Goal: Information Seeking & Learning: Understand process/instructions

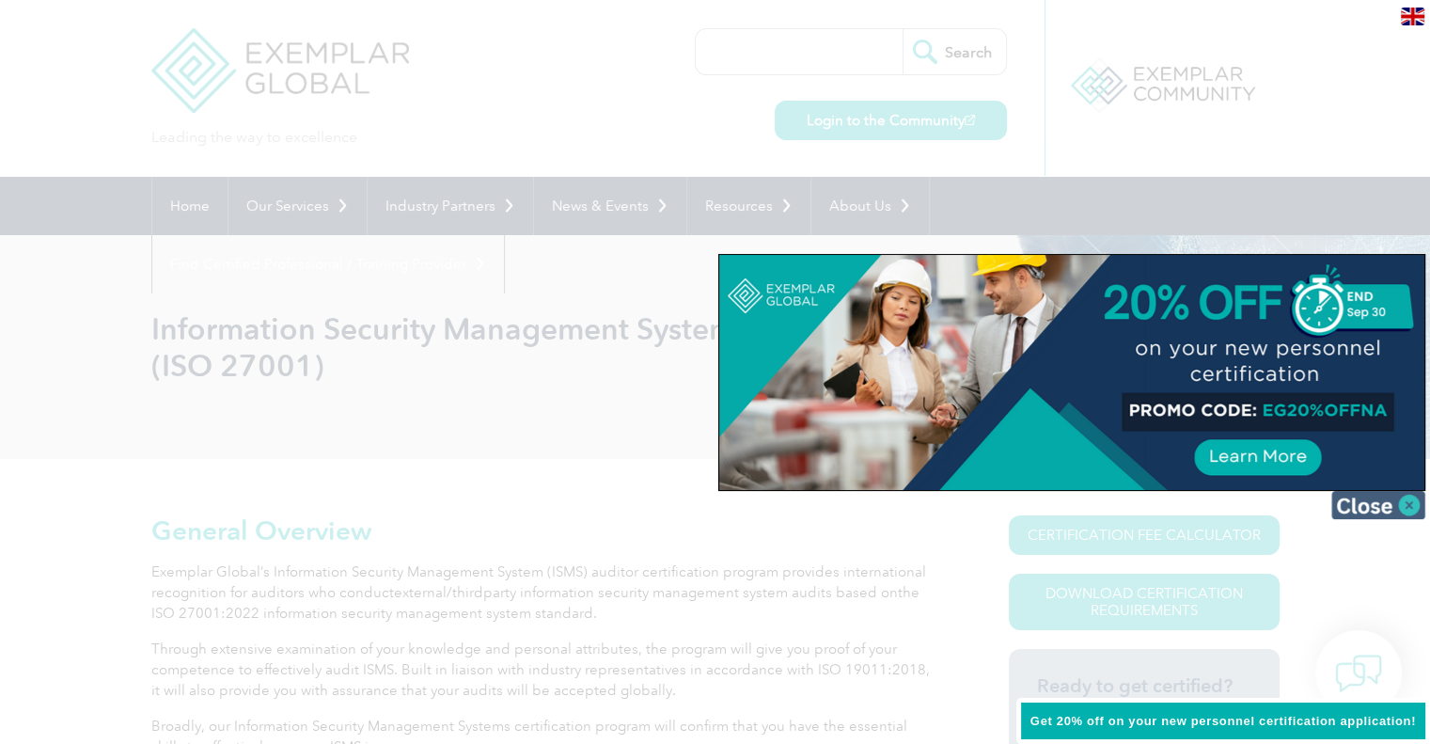
click at [1363, 503] on img at bounding box center [1378, 505] width 94 height 28
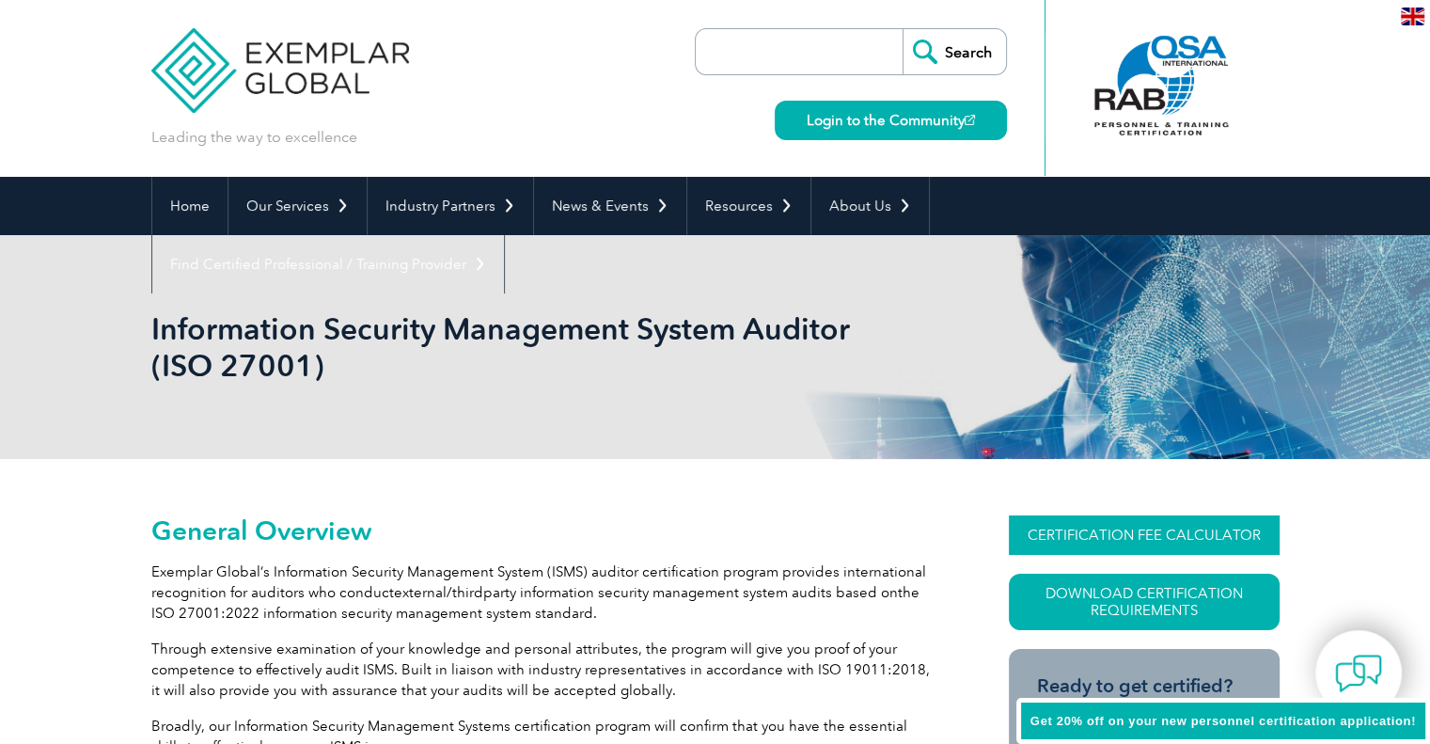
click at [1151, 529] on link "CERTIFICATION FEE CALCULATOR" at bounding box center [1144, 534] width 271 height 39
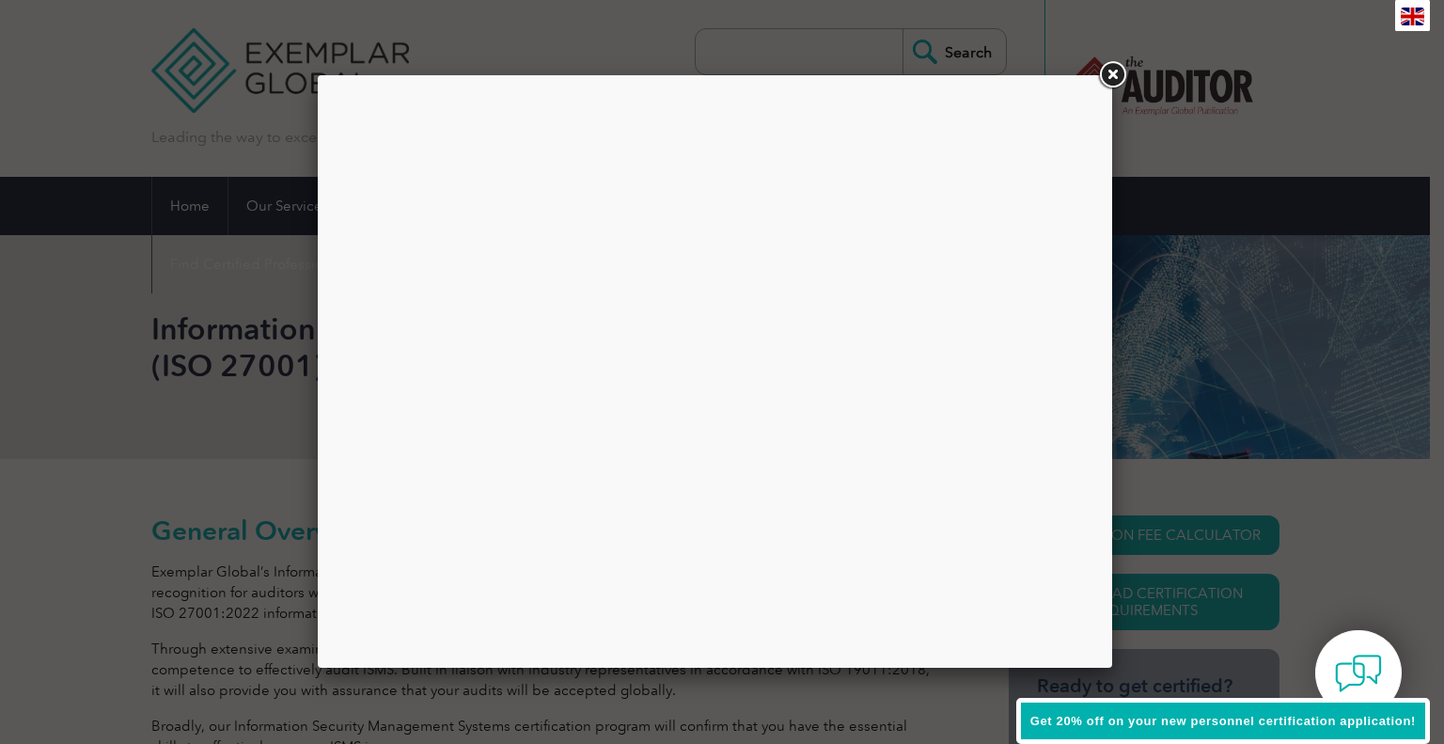
click at [1114, 77] on link at bounding box center [1112, 75] width 34 height 34
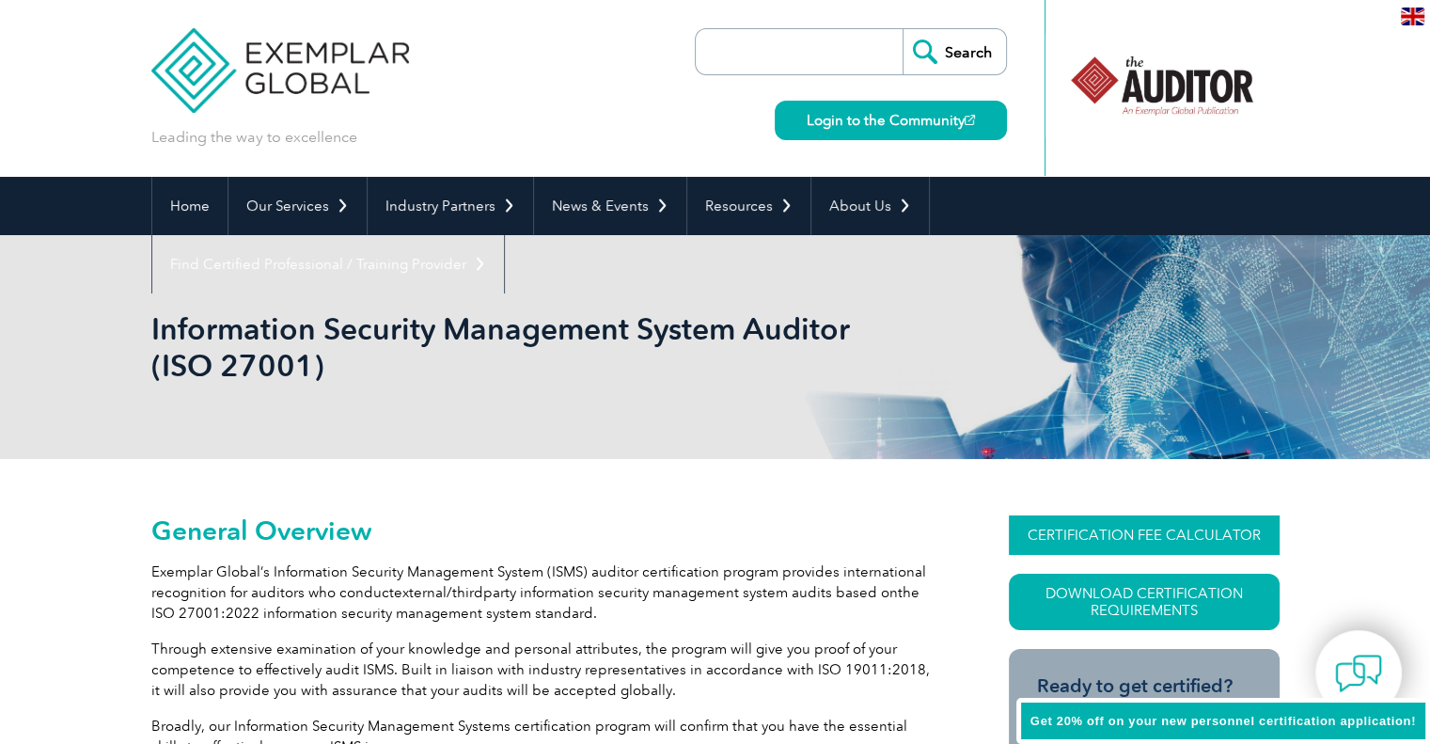
click at [1113, 526] on link "CERTIFICATION FEE CALCULATOR" at bounding box center [1144, 534] width 271 height 39
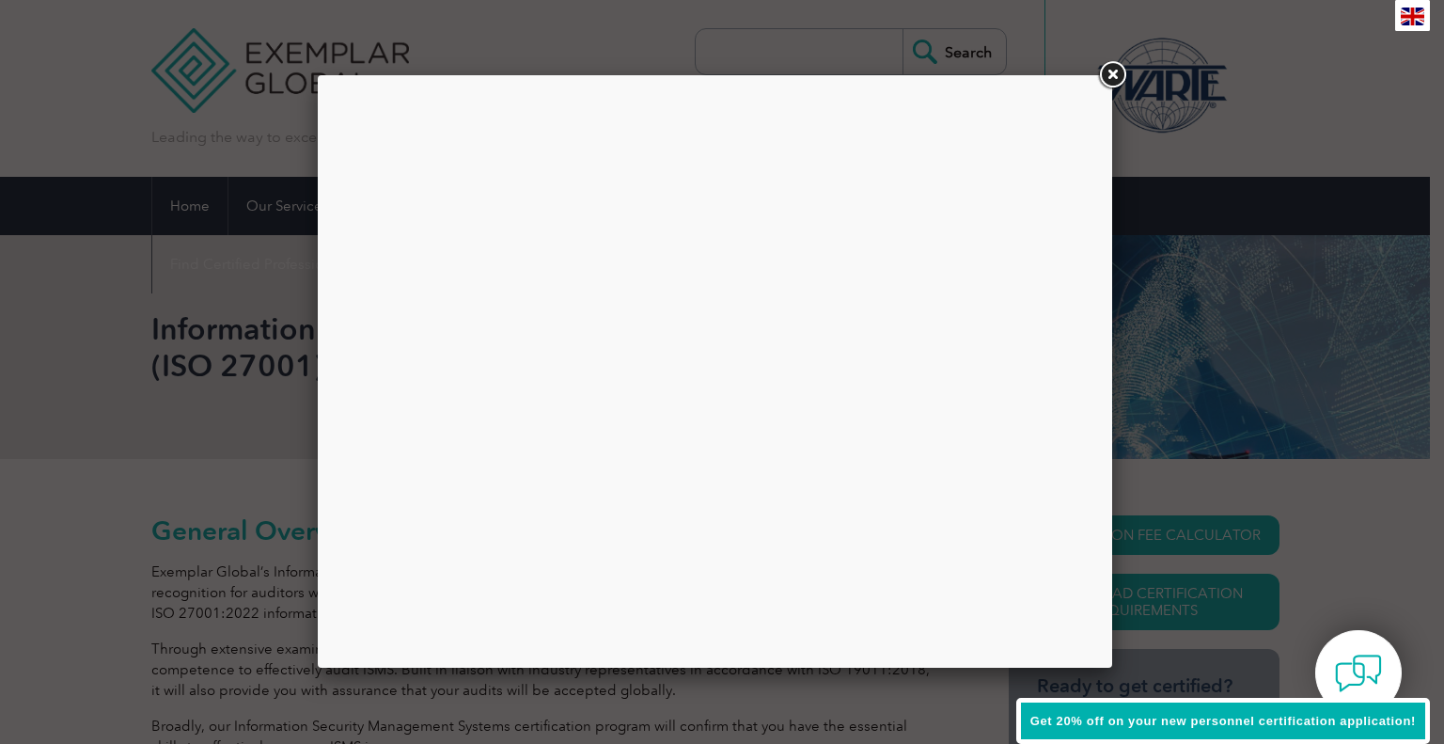
click at [1111, 75] on link at bounding box center [1112, 75] width 34 height 34
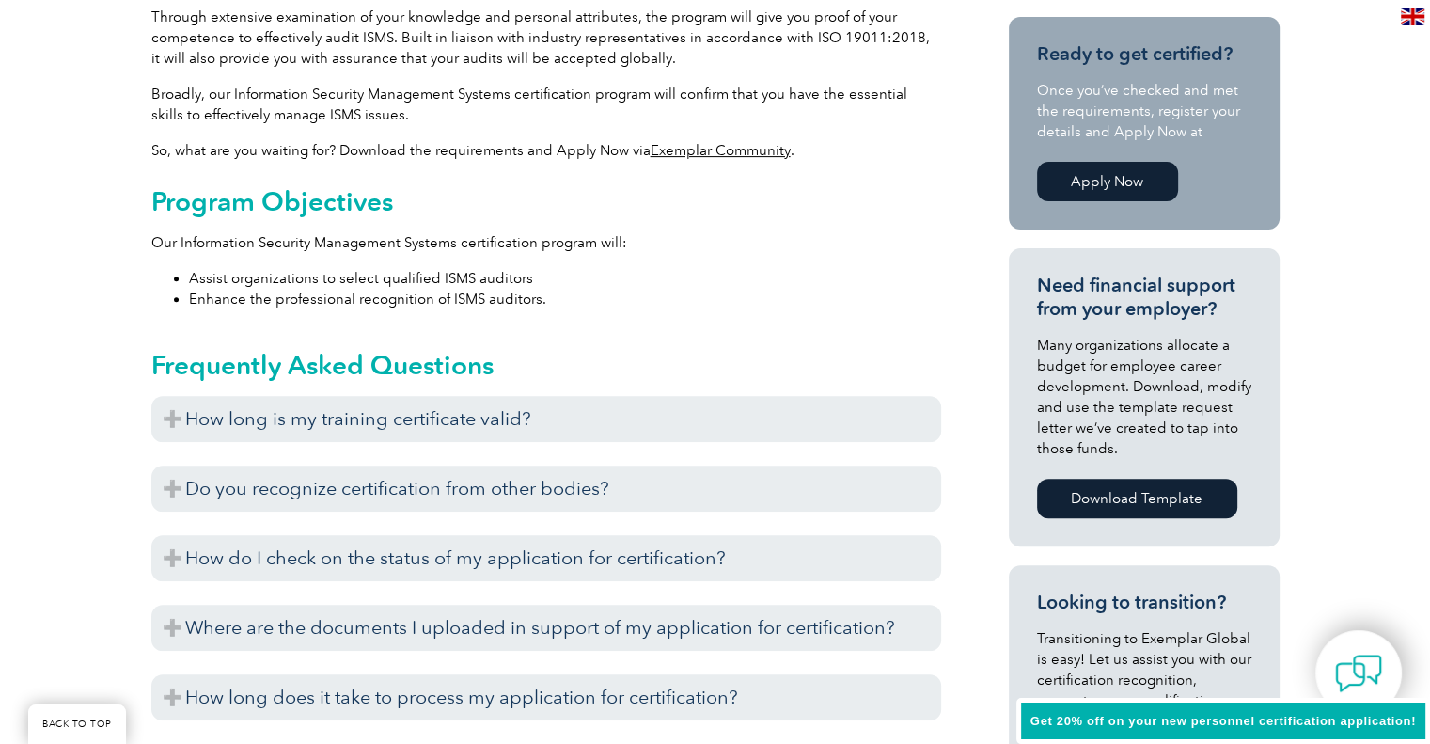
scroll to position [634, 0]
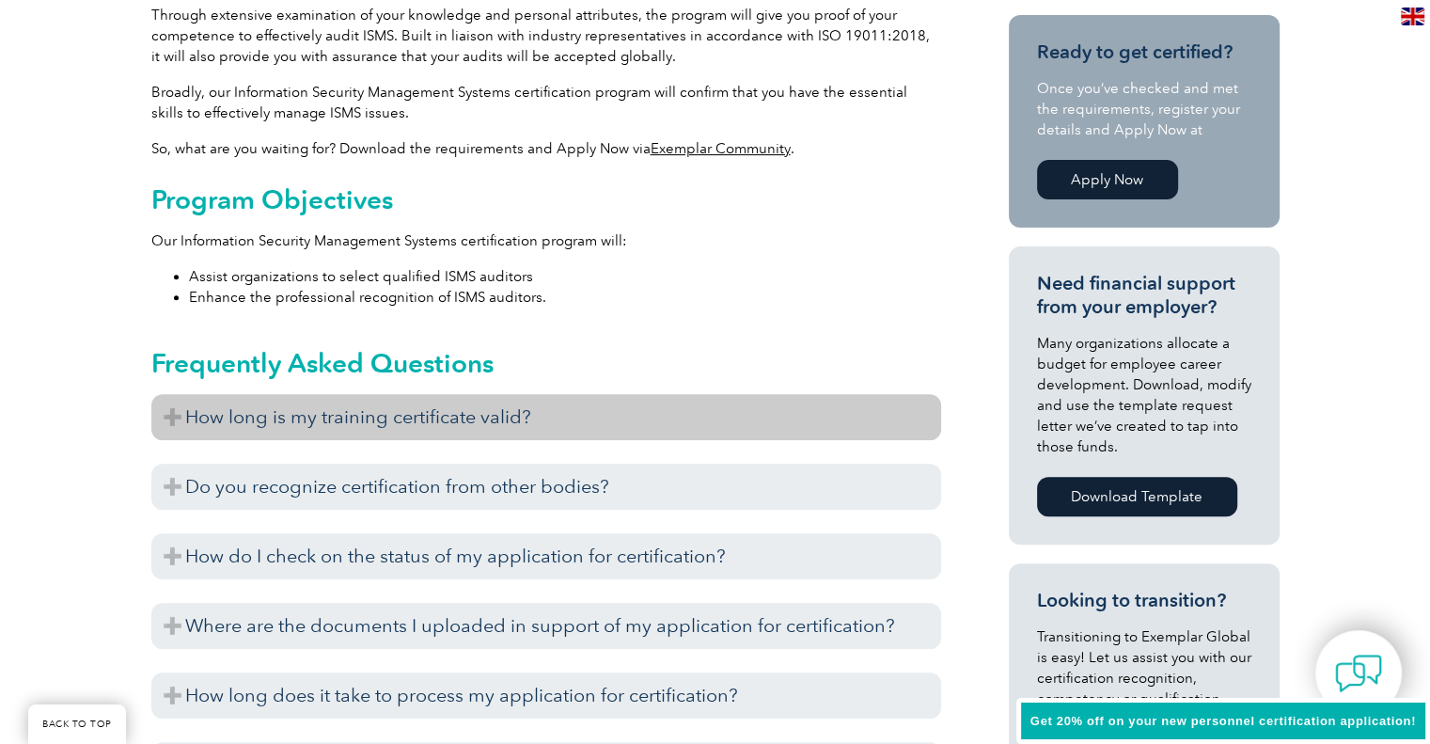
click at [498, 413] on h3 "How long is my training certificate valid?" at bounding box center [546, 417] width 790 height 46
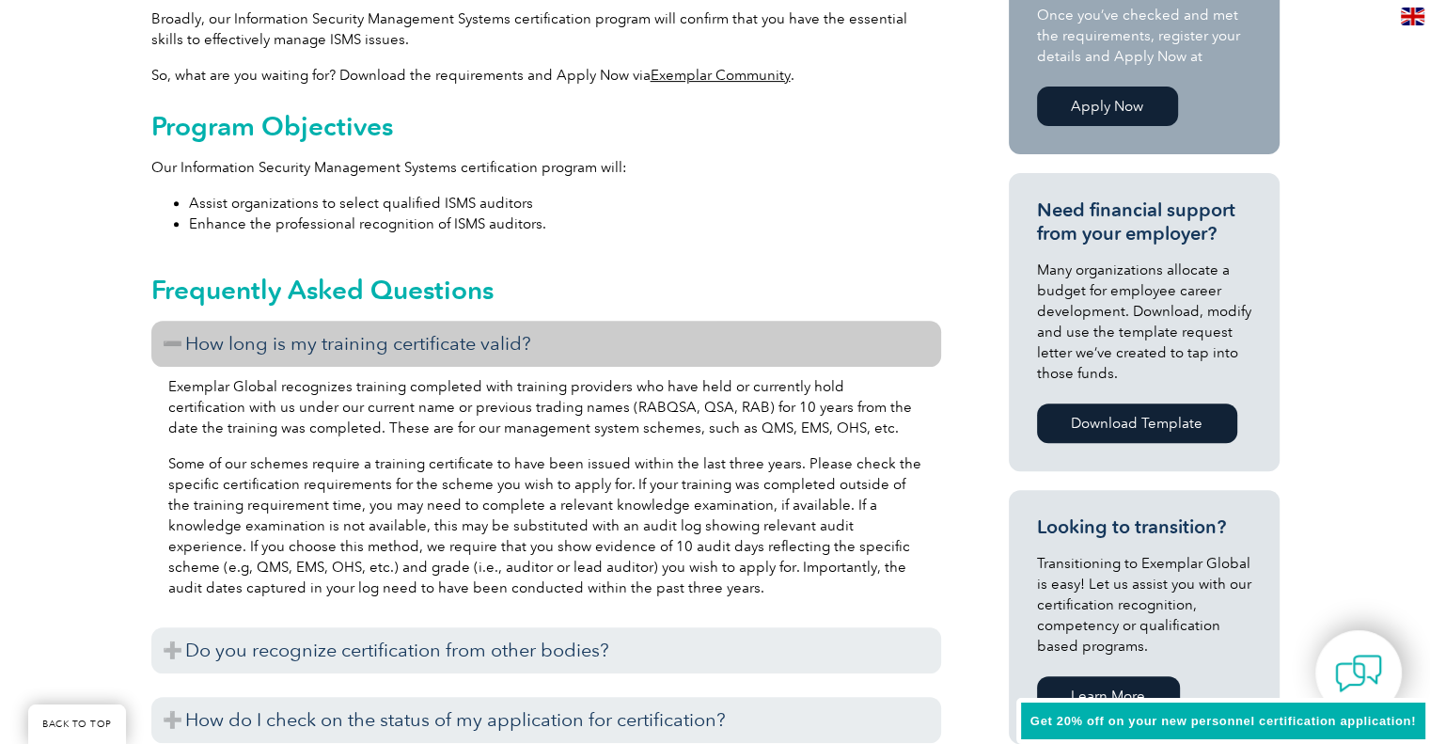
scroll to position [715, 0]
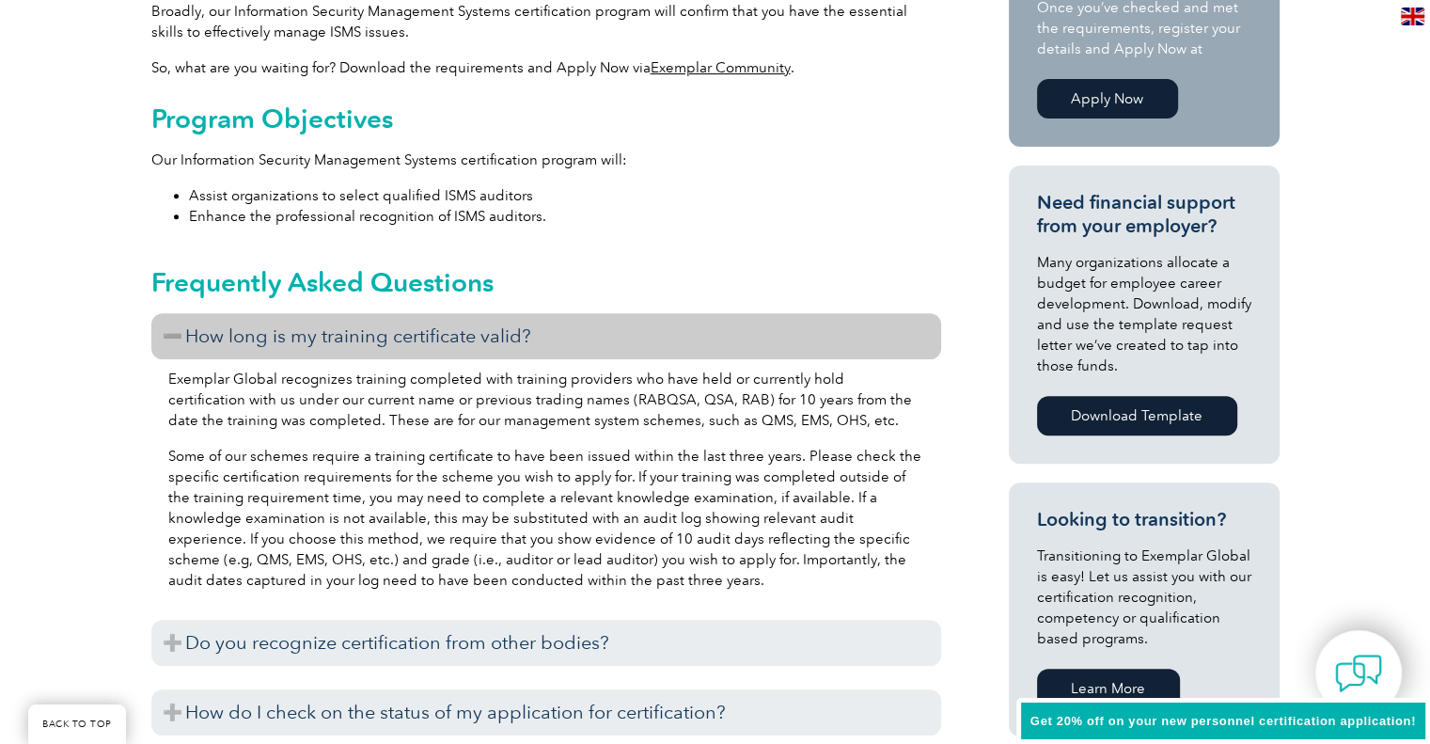
click at [575, 331] on h3 "How long is my training certificate valid?" at bounding box center [546, 336] width 790 height 46
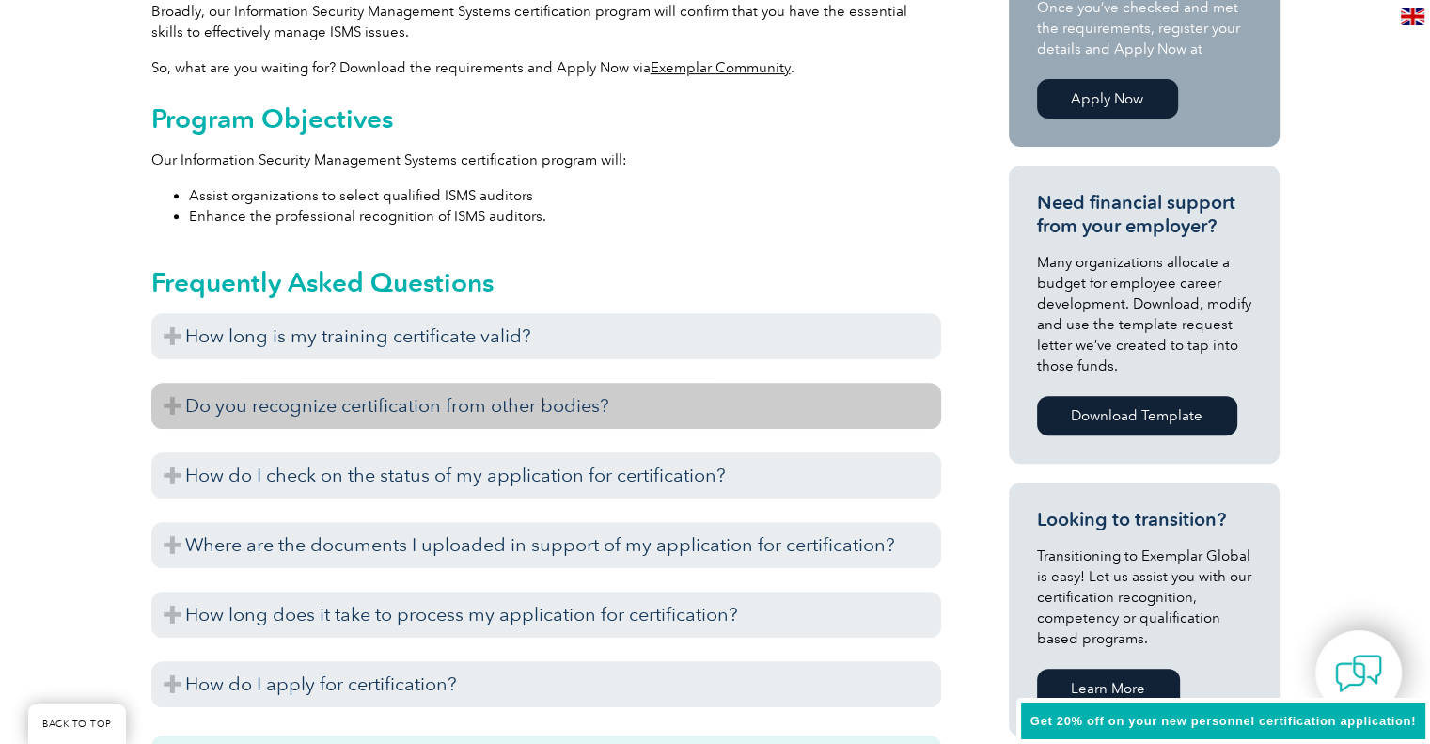
click at [587, 399] on h3 "Do you recognize certification from other bodies?" at bounding box center [546, 406] width 790 height 46
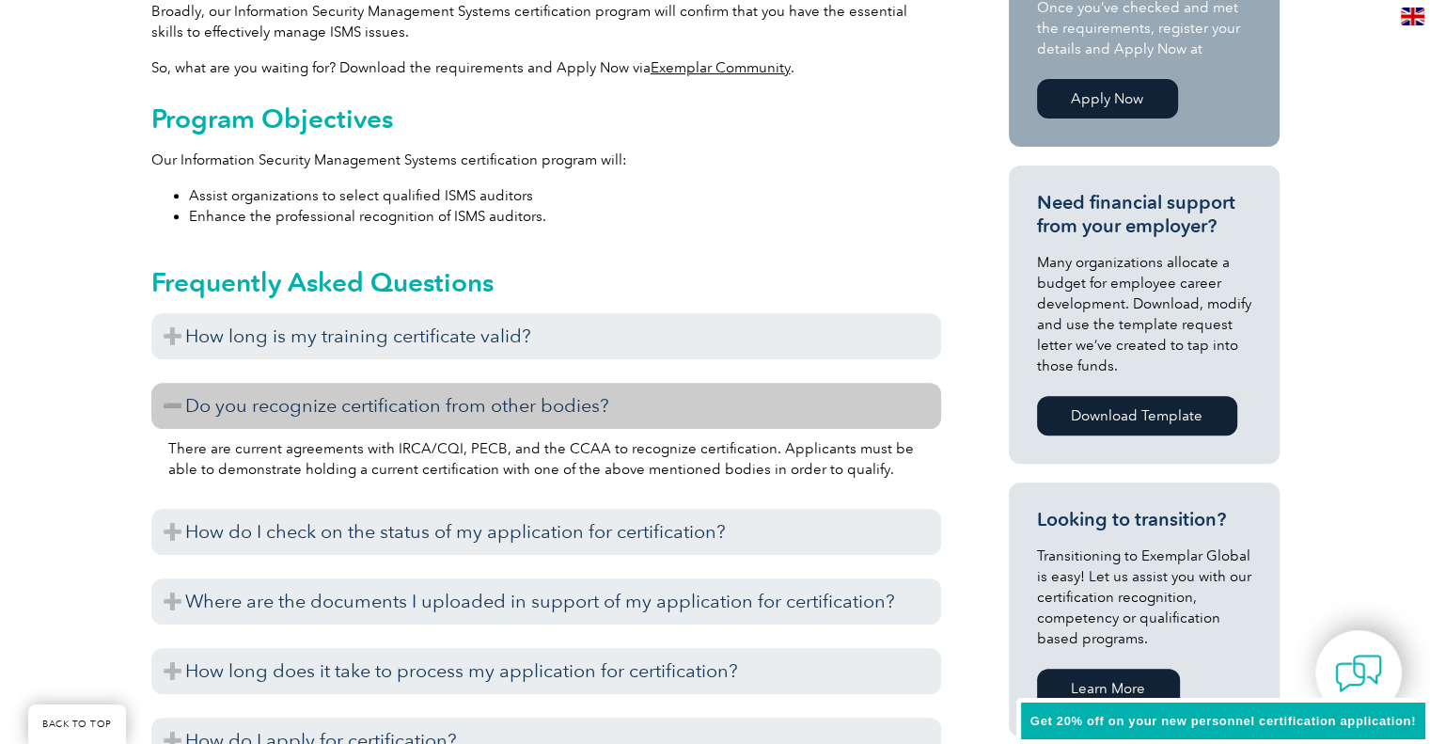
click at [587, 399] on h3 "Do you recognize certification from other bodies?" at bounding box center [546, 406] width 790 height 46
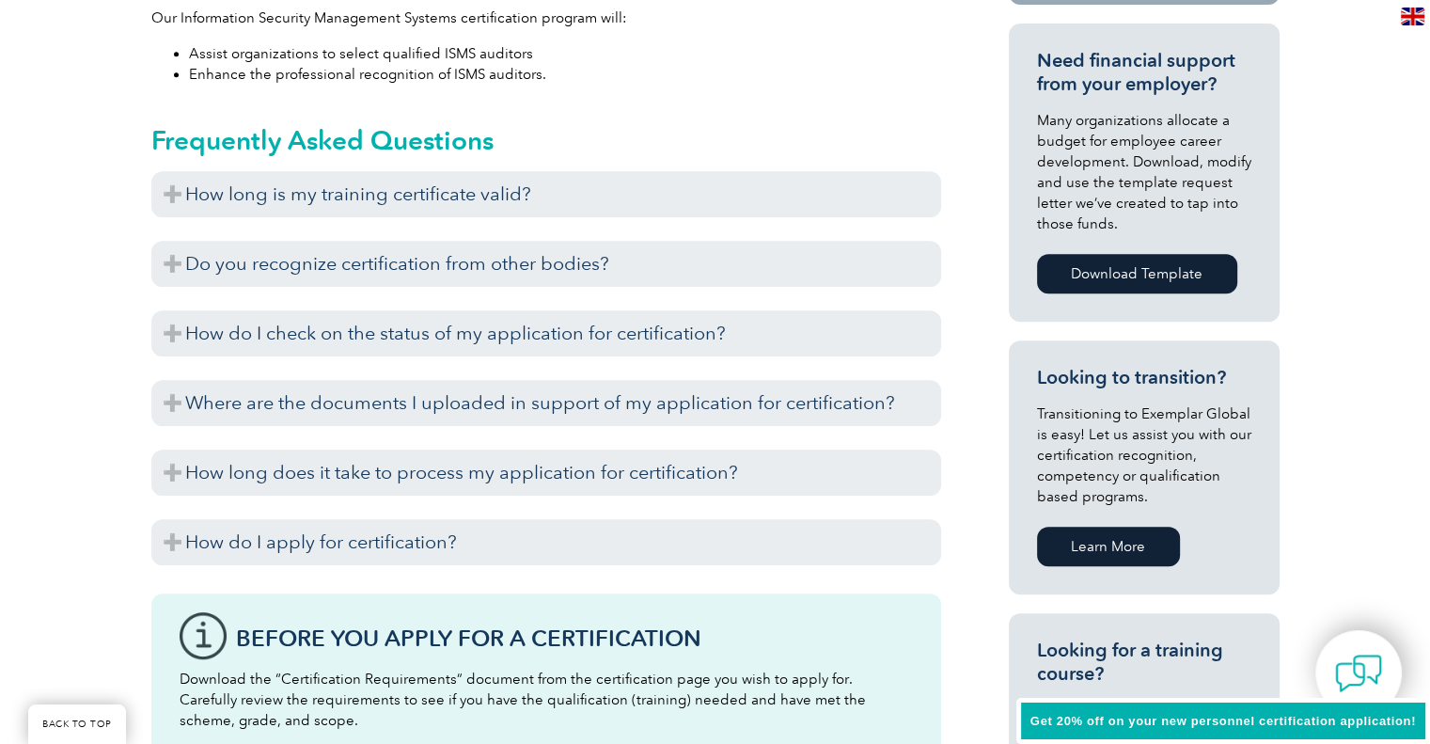
scroll to position [858, 0]
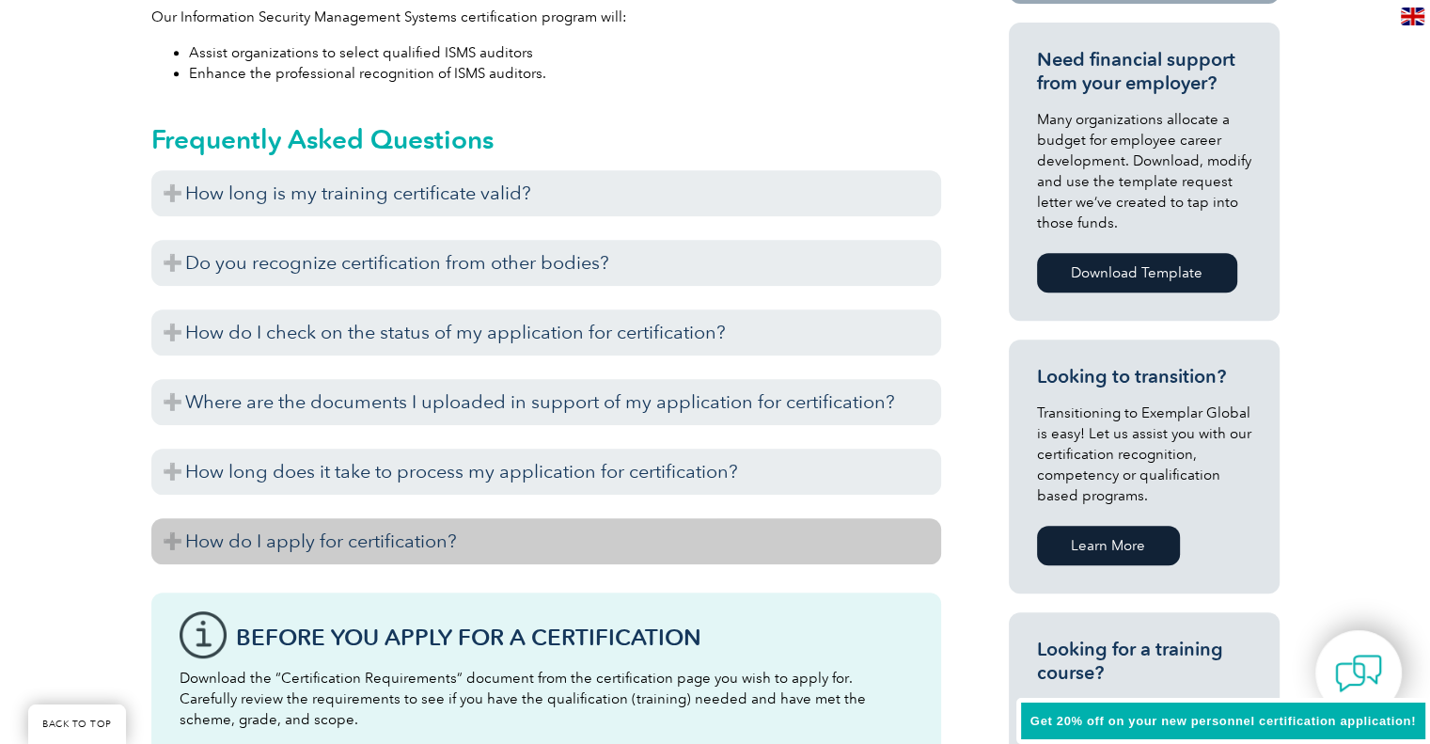
click at [582, 542] on h3 "How do I apply for certification?" at bounding box center [546, 541] width 790 height 46
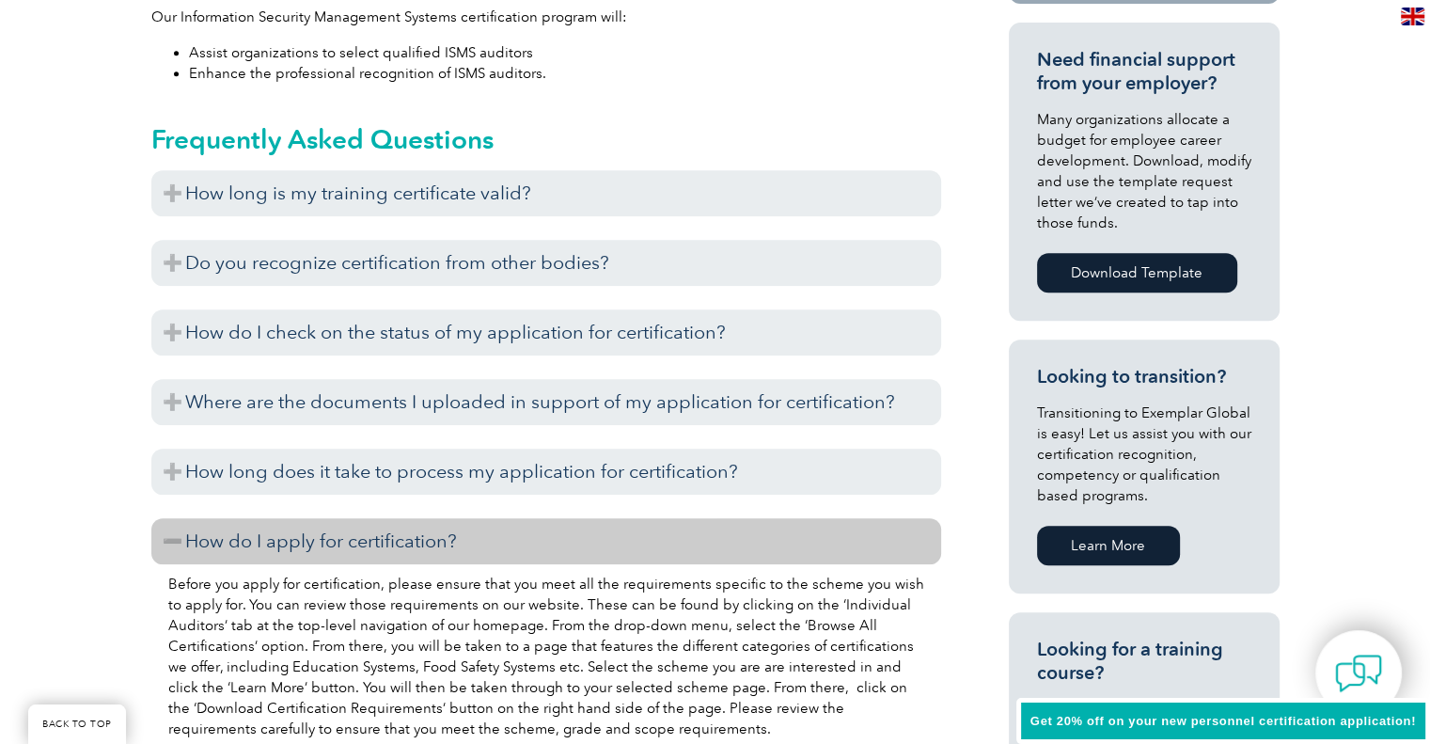
click at [582, 542] on h3 "How do I apply for certification?" at bounding box center [546, 541] width 790 height 46
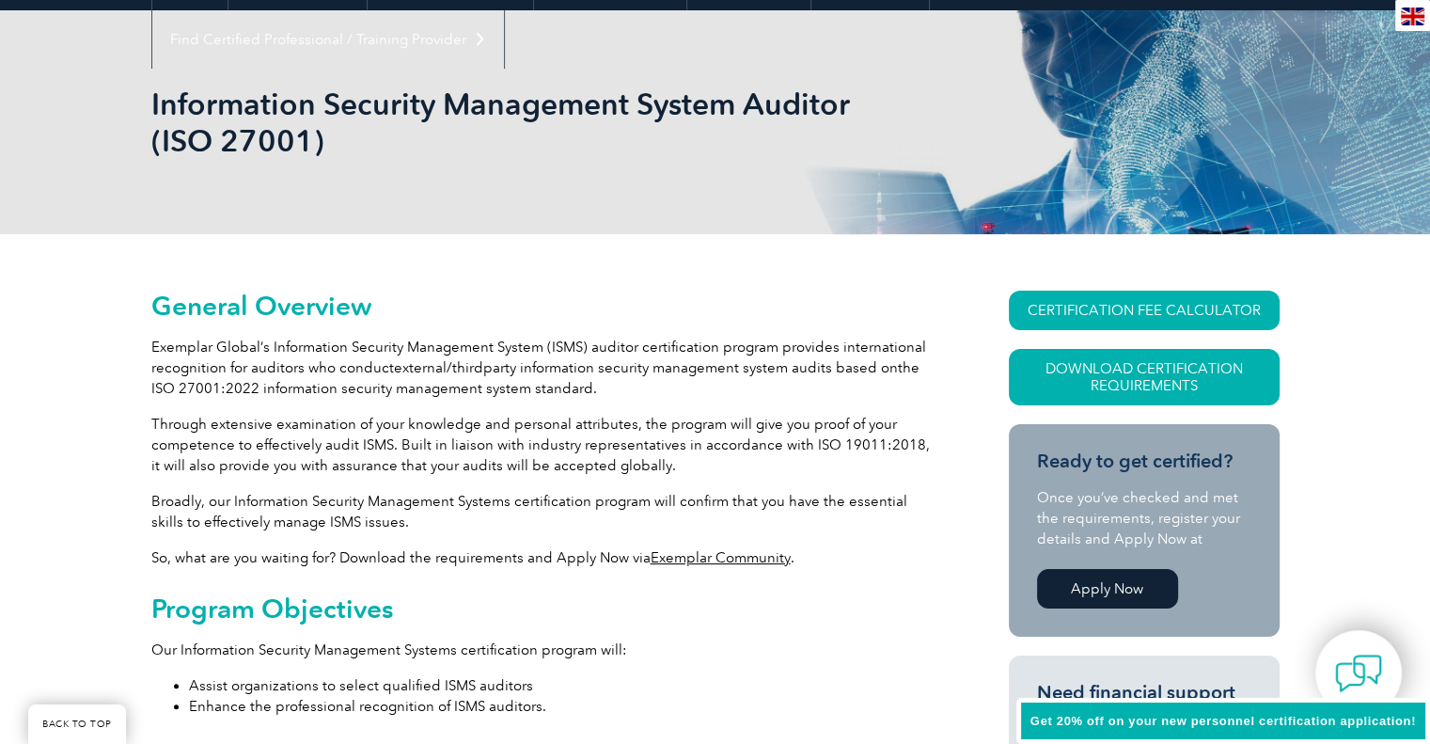
scroll to position [228, 0]
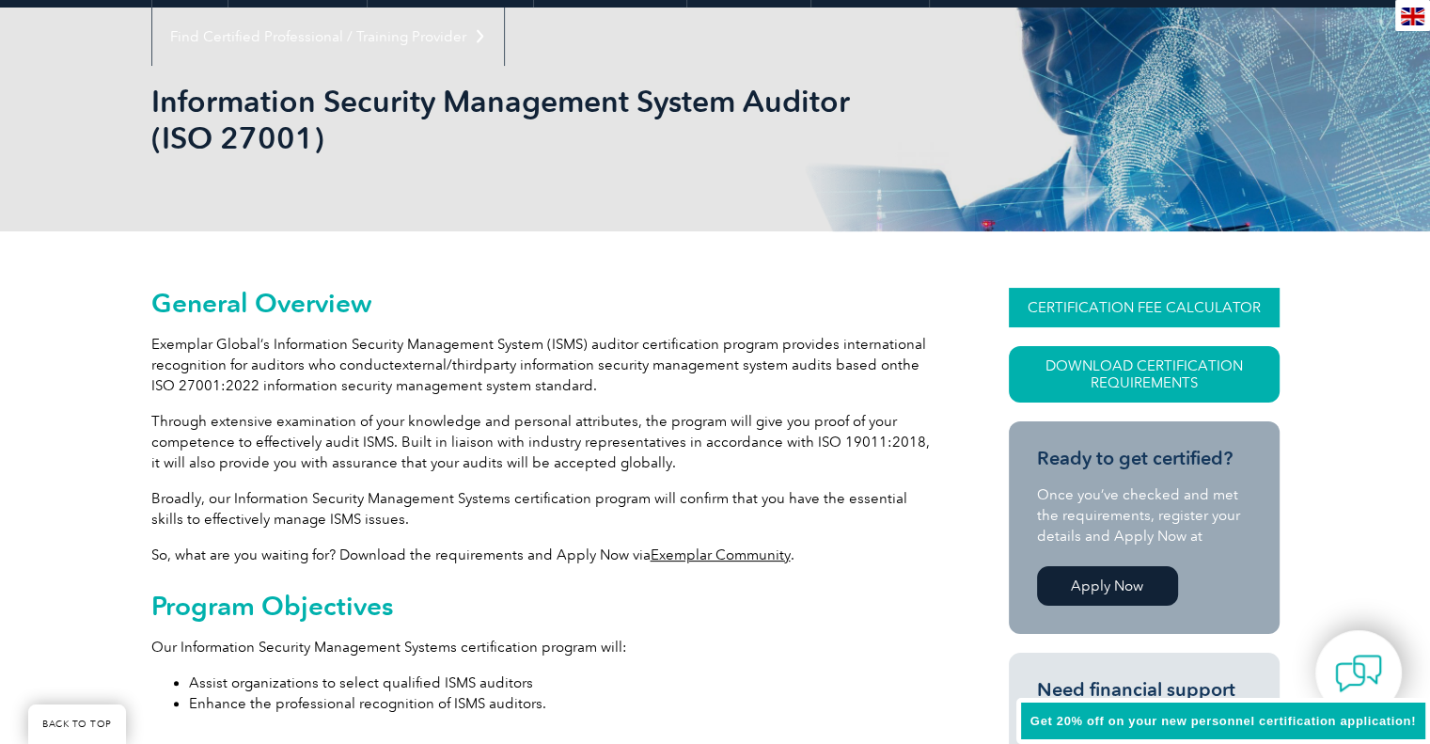
click at [1138, 315] on link "CERTIFICATION FEE CALCULATOR" at bounding box center [1144, 307] width 271 height 39
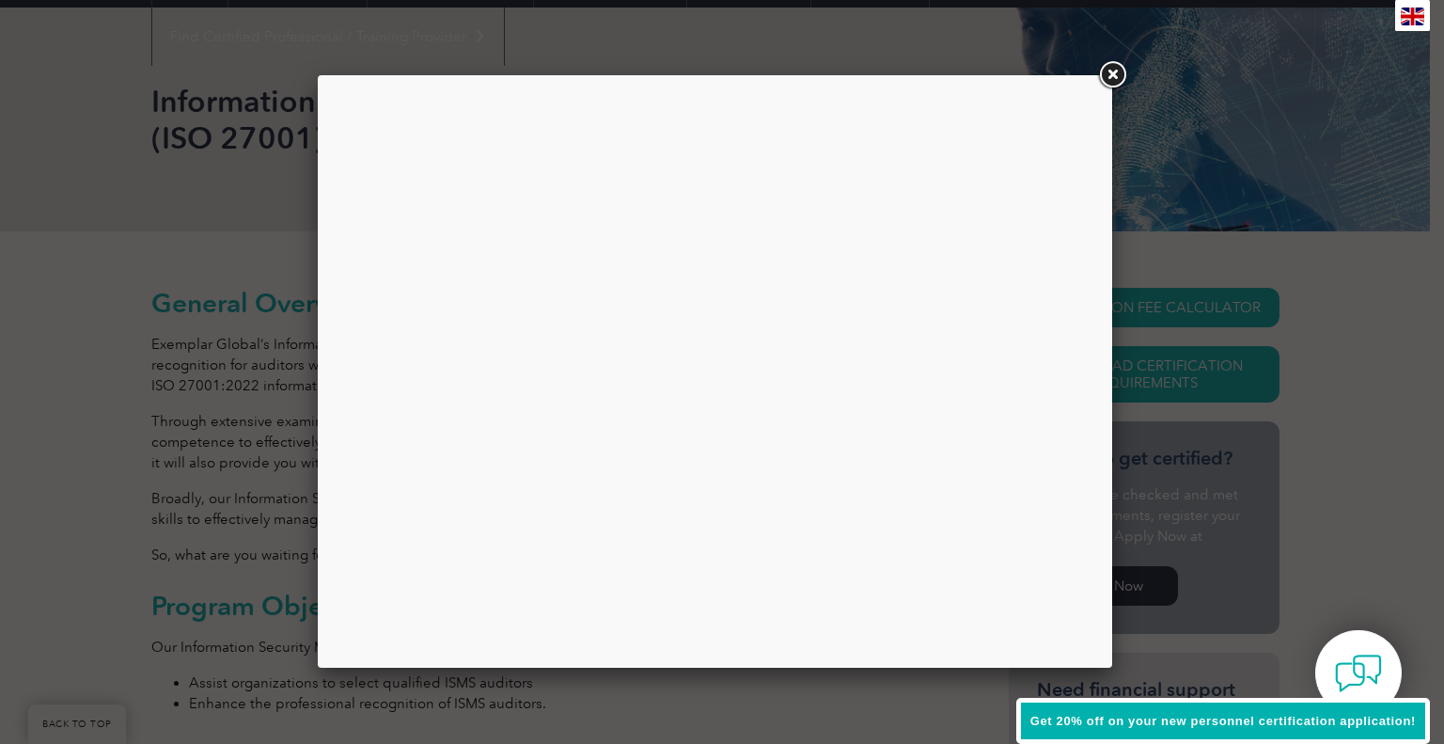
click at [1118, 71] on link at bounding box center [1112, 75] width 34 height 34
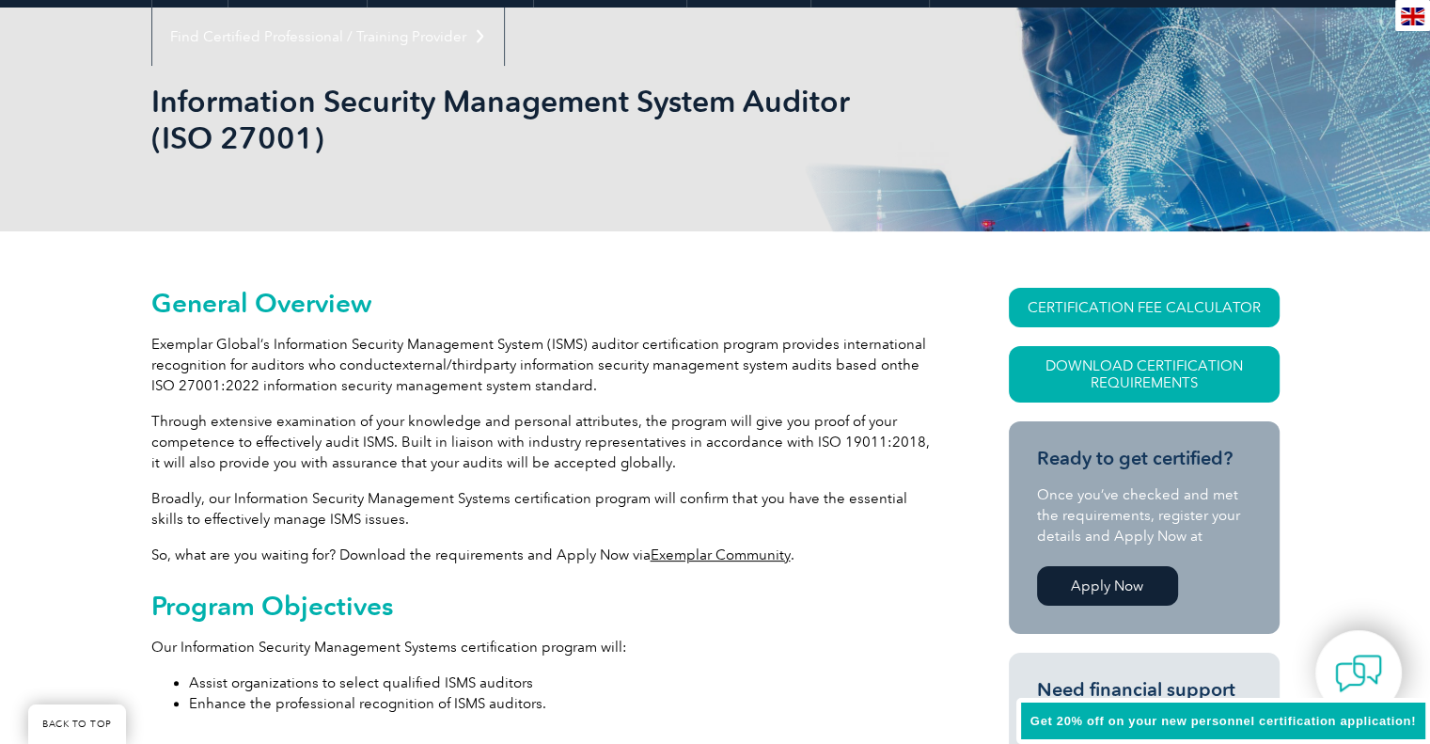
click at [1215, 721] on span "Get 20% off on your new personnel certification application!" at bounding box center [1224, 721] width 386 height 14
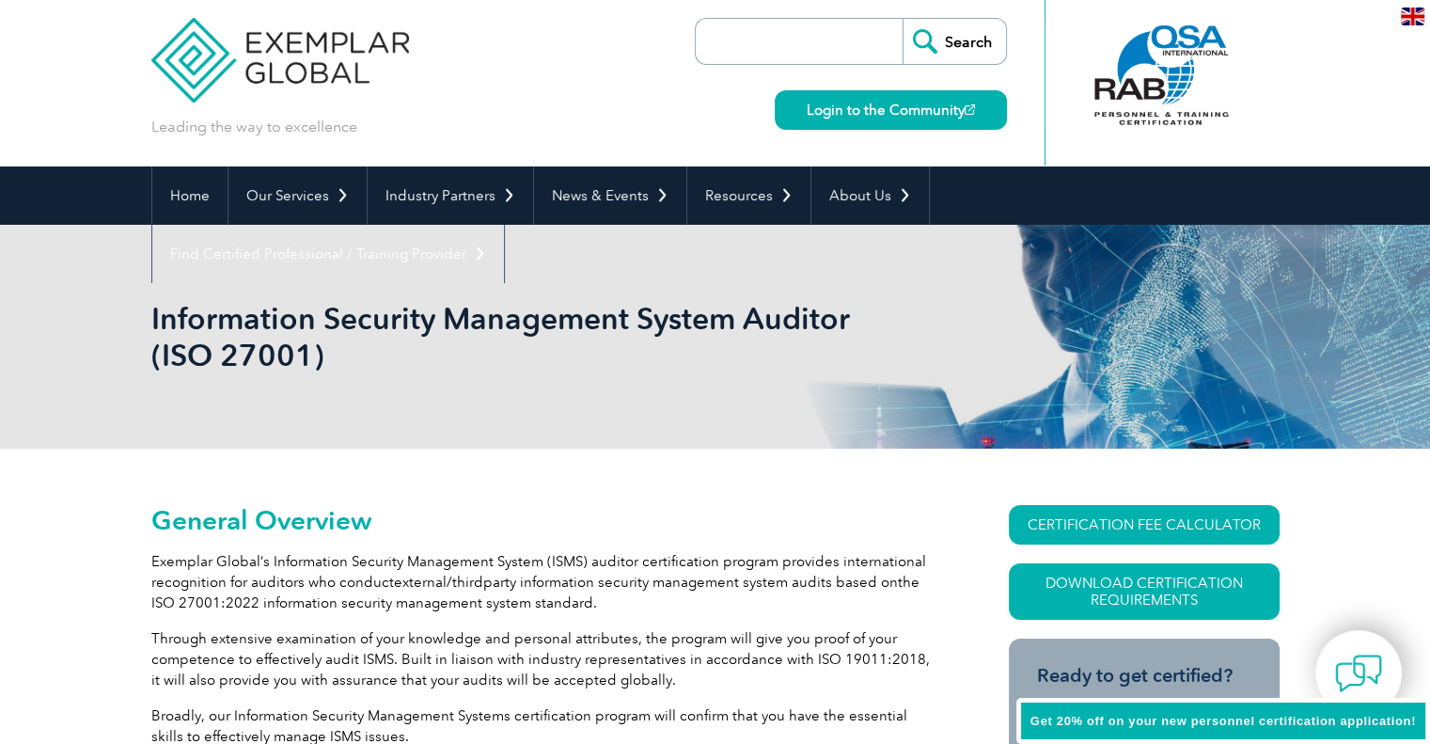
scroll to position [0, 0]
